Goal: Task Accomplishment & Management: Use online tool/utility

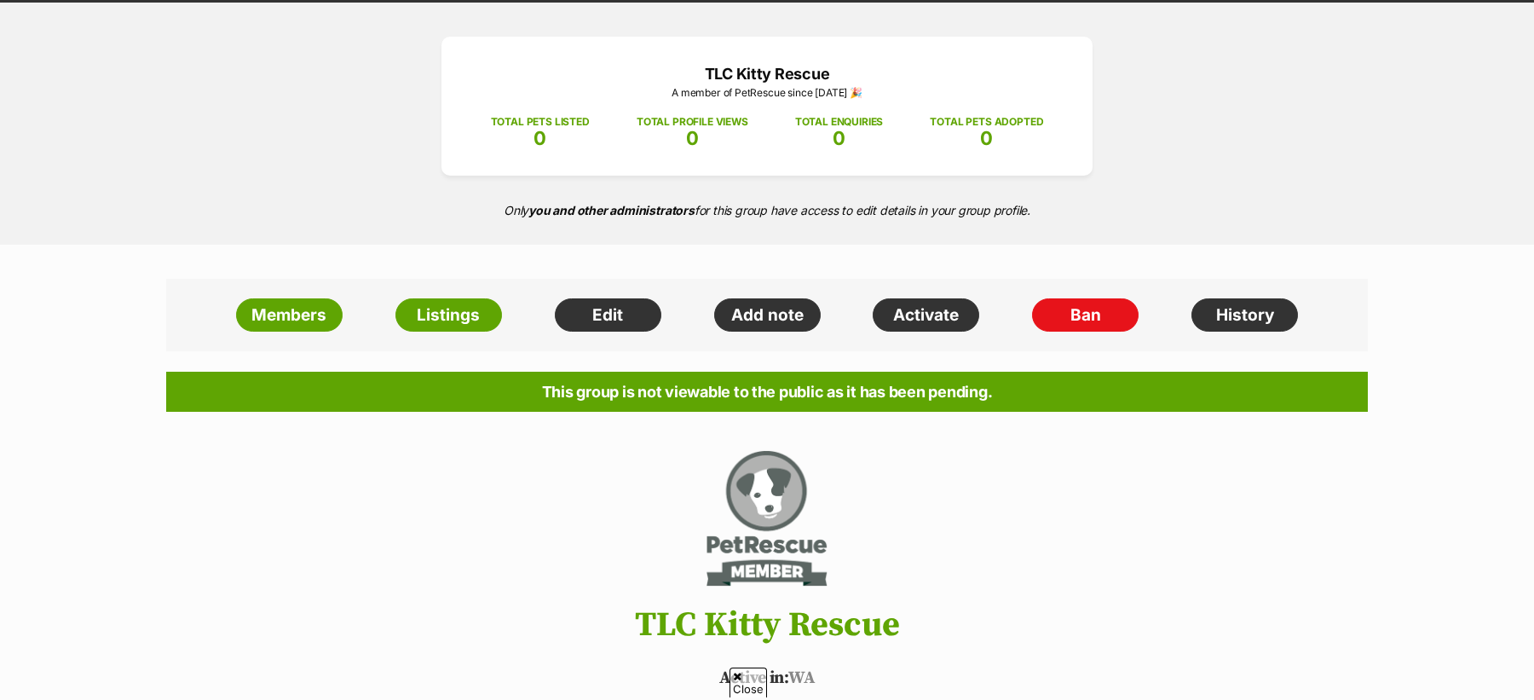
scroll to position [179, 0]
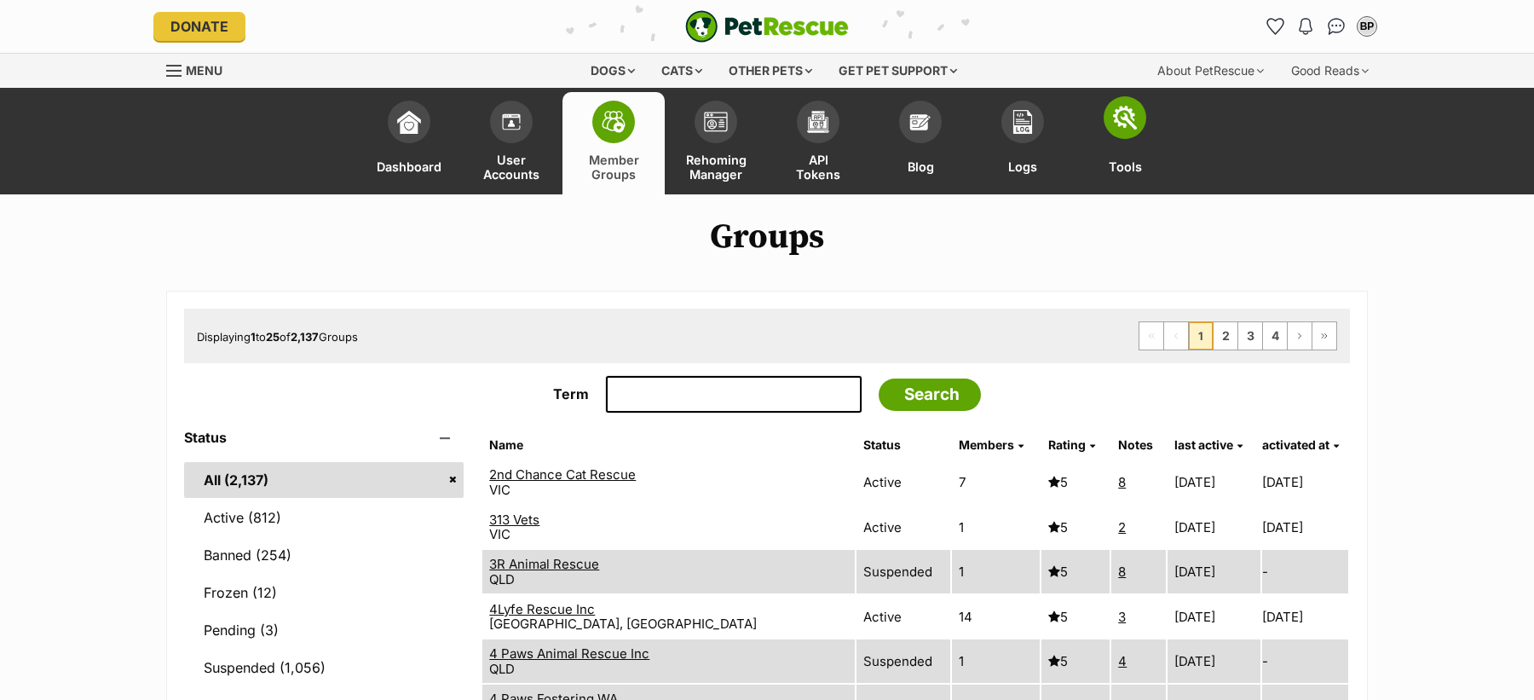
click at [1129, 139] on link "Tools" at bounding box center [1125, 143] width 102 height 102
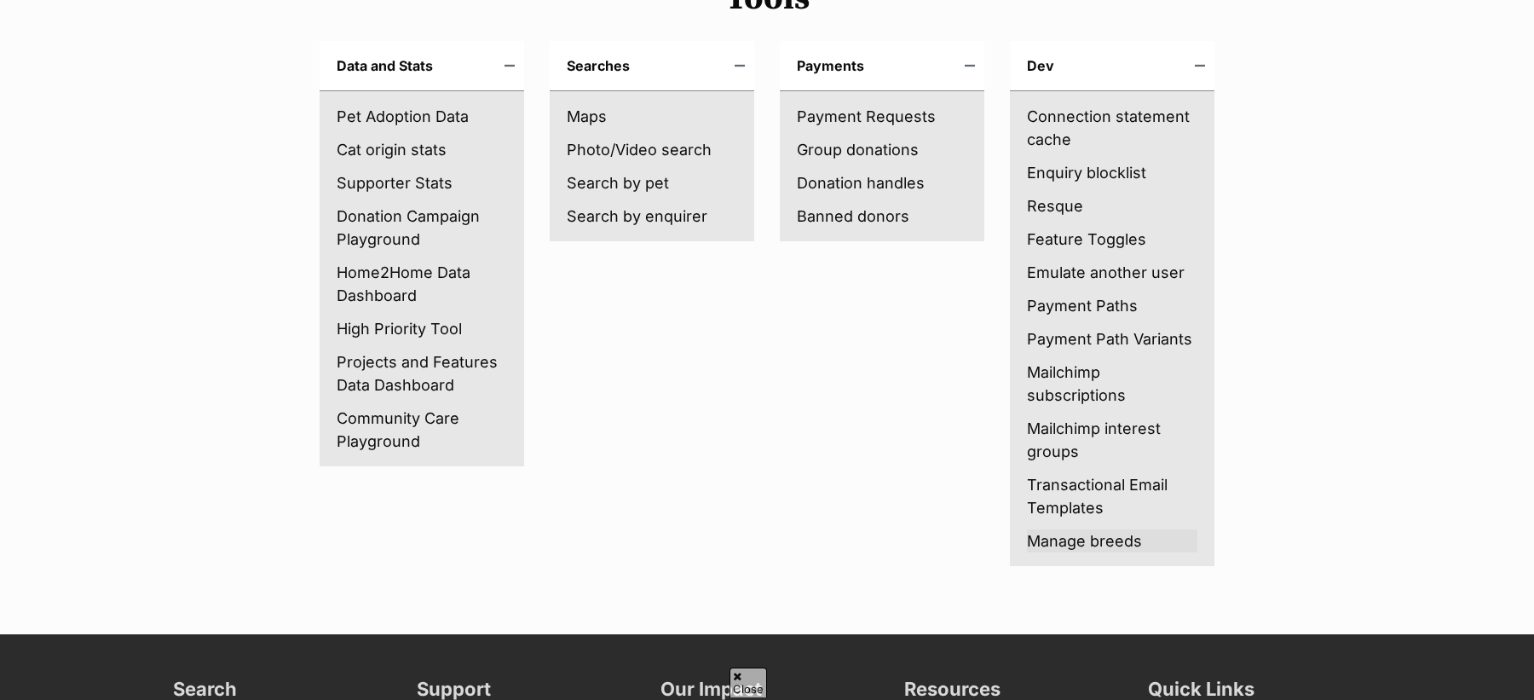
click at [1100, 549] on link "Manage breeds" at bounding box center [1112, 540] width 170 height 23
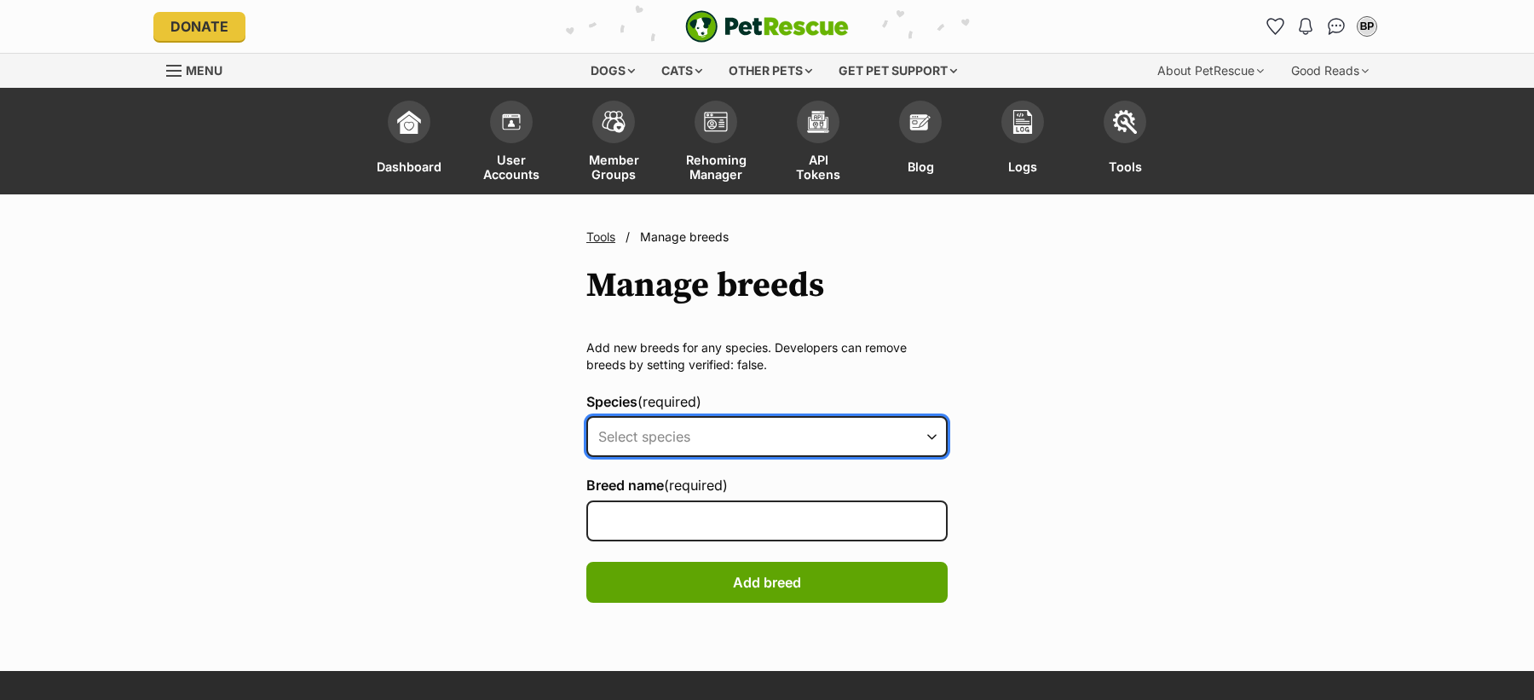
click at [666, 455] on select "Select species Alpaca Bird Cat Chicken Cow Dog Donkey Duck Ferret Fish Goat Goo…" at bounding box center [766, 436] width 361 height 41
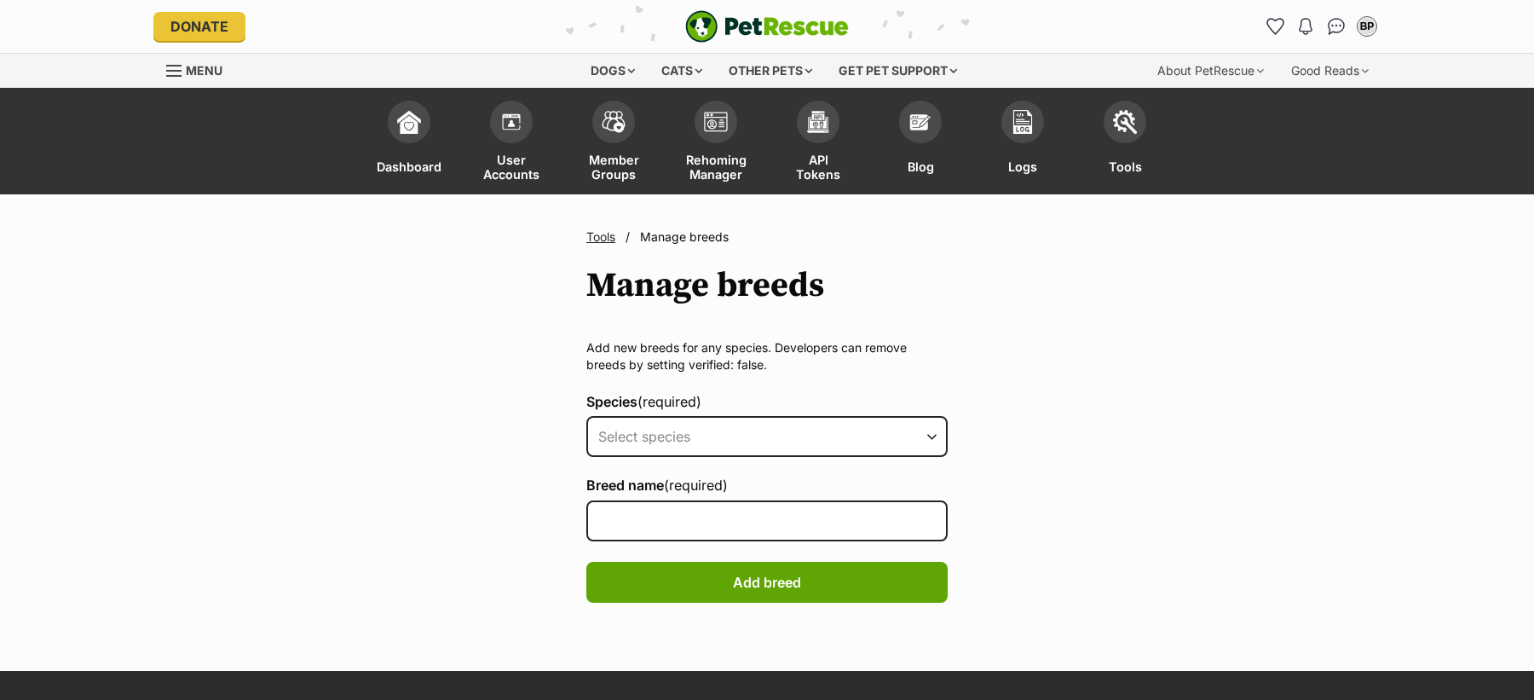
click at [1112, 350] on main "Tools / Manage breeds Manage breeds Add new breeds for any species. Developers …" at bounding box center [767, 432] width 1534 height 477
